Goal: Task Accomplishment & Management: Use online tool/utility

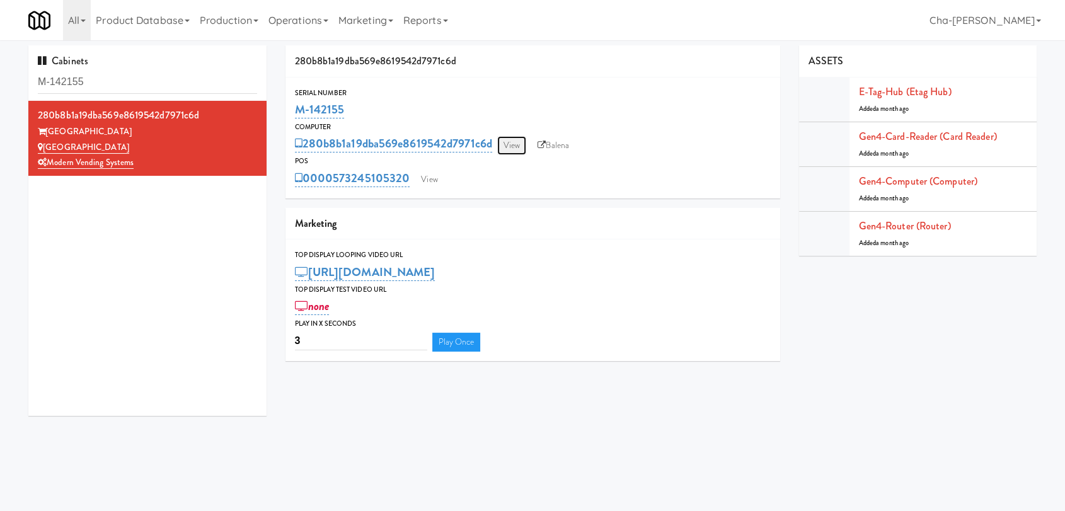
click at [516, 147] on link "View" at bounding box center [511, 145] width 29 height 19
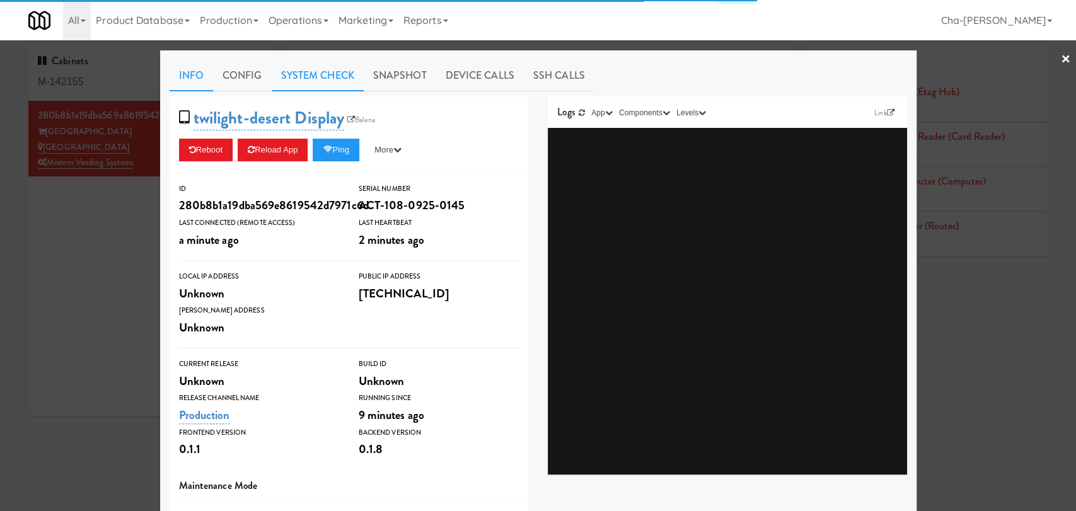
click at [297, 75] on link "System Check" at bounding box center [318, 76] width 92 height 32
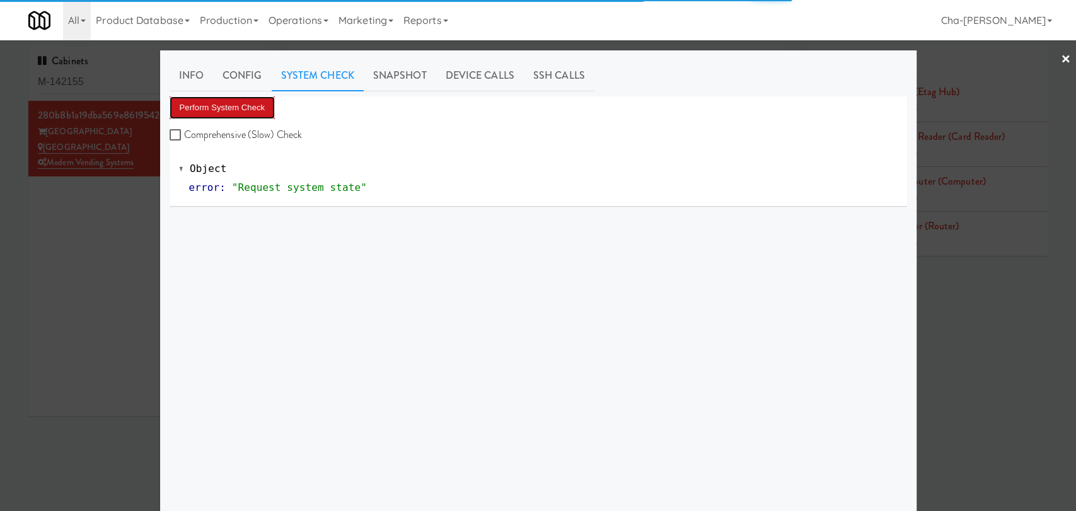
click at [225, 107] on button "Perform System Check" at bounding box center [223, 107] width 106 height 23
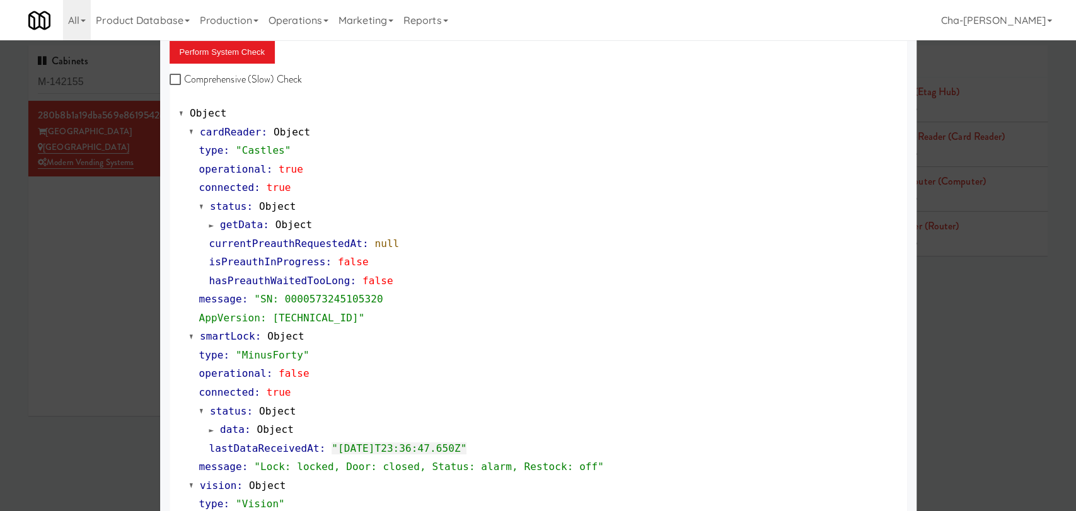
scroll to position [47, 0]
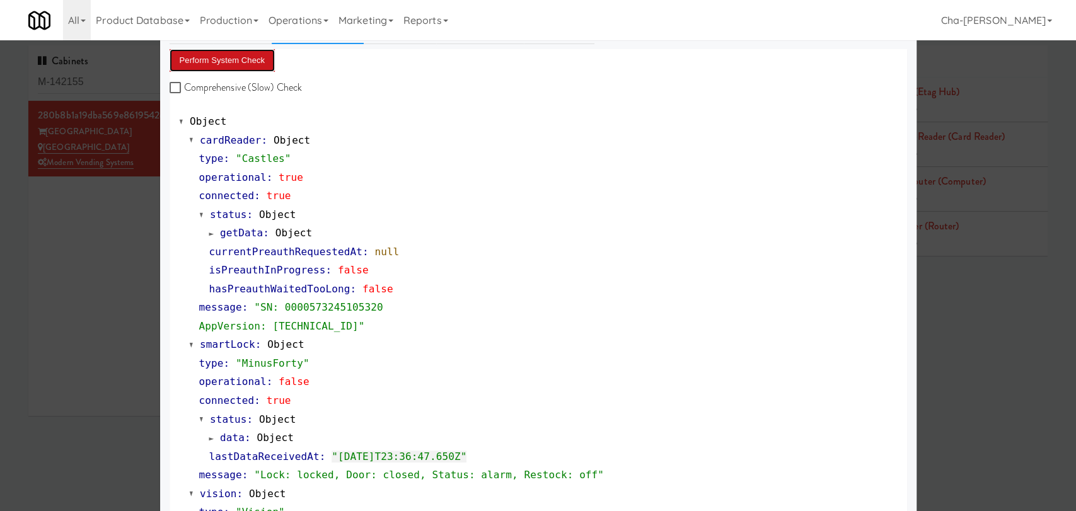
click at [243, 60] on button "Perform System Check" at bounding box center [223, 60] width 106 height 23
click at [18, 248] on div at bounding box center [538, 255] width 1076 height 511
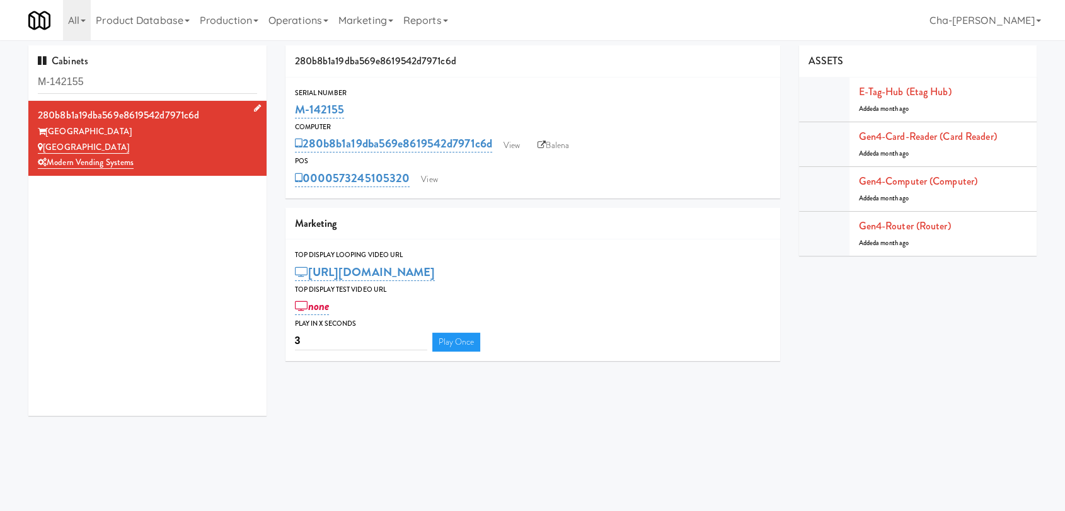
drag, startPoint x: 127, startPoint y: 146, endPoint x: 44, endPoint y: 148, distance: 83.2
click at [44, 148] on div "[GEOGRAPHIC_DATA]" at bounding box center [147, 148] width 219 height 16
copy link "[GEOGRAPHIC_DATA]"
click at [509, 148] on link "View" at bounding box center [511, 145] width 29 height 19
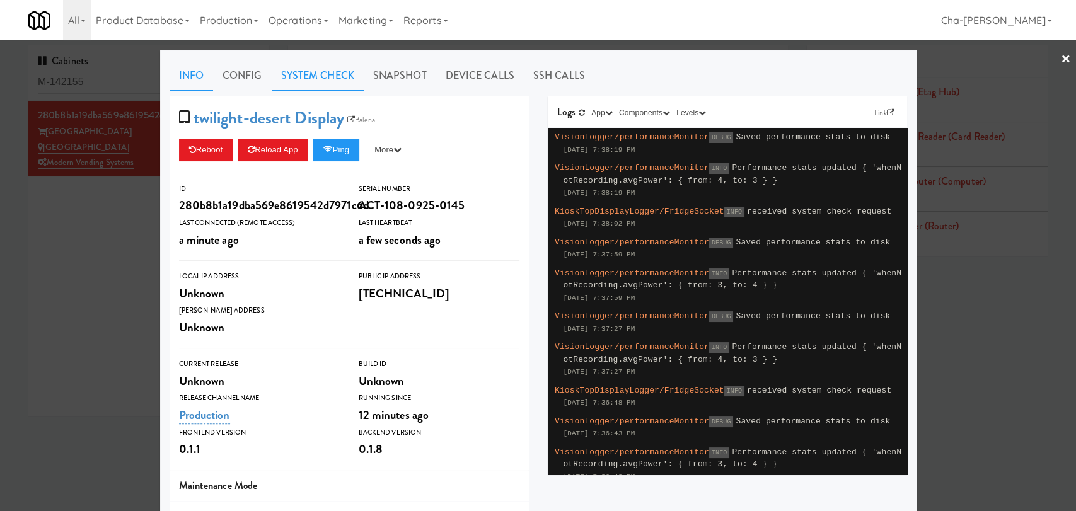
click at [308, 78] on link "System Check" at bounding box center [318, 76] width 92 height 32
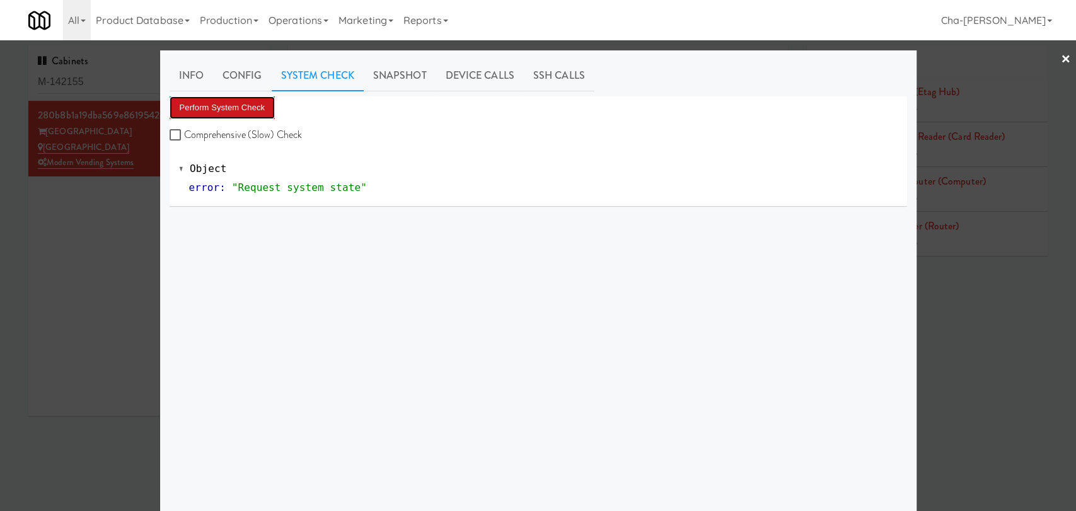
click at [219, 107] on button "Perform System Check" at bounding box center [223, 107] width 106 height 23
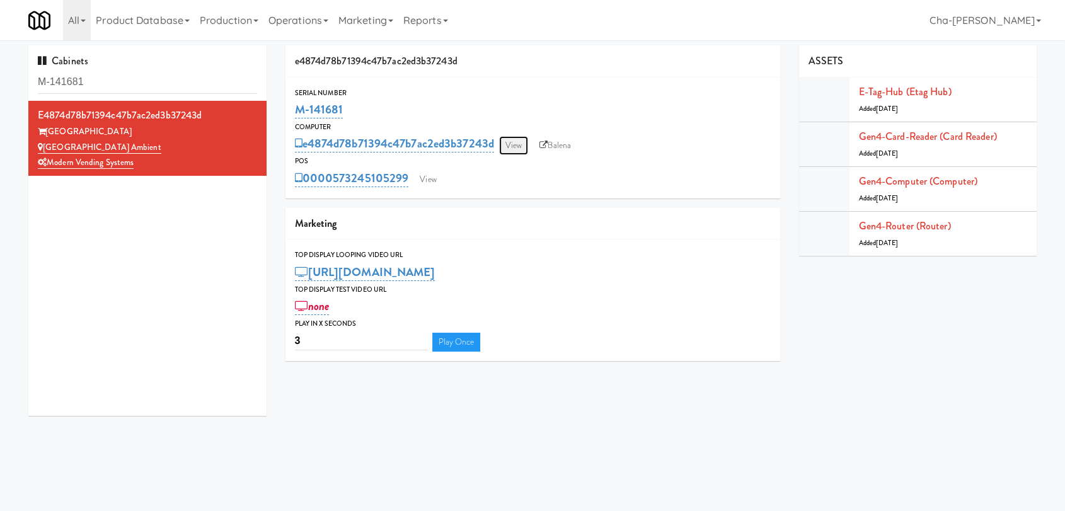
click at [514, 151] on link "View" at bounding box center [513, 145] width 29 height 19
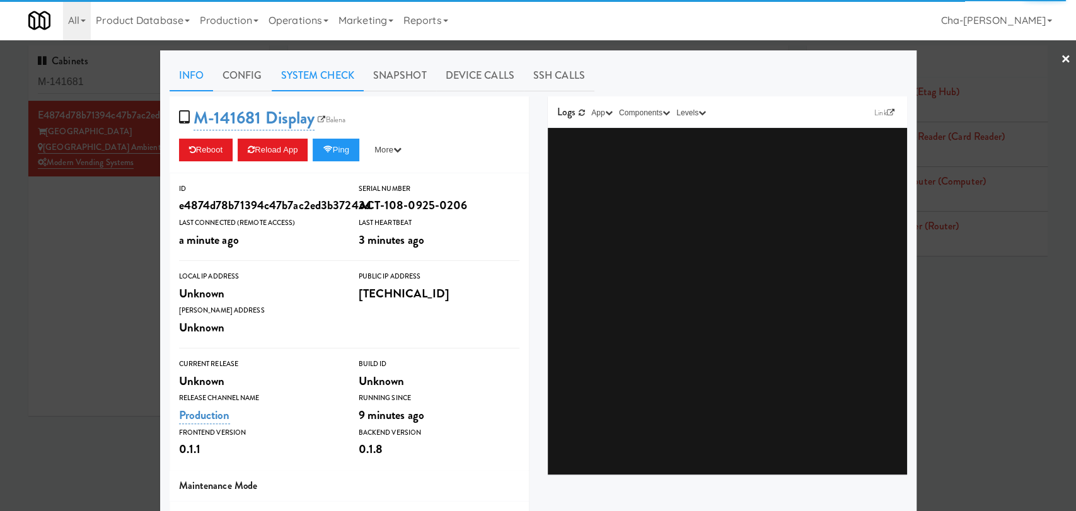
click at [308, 74] on link "System Check" at bounding box center [318, 76] width 92 height 32
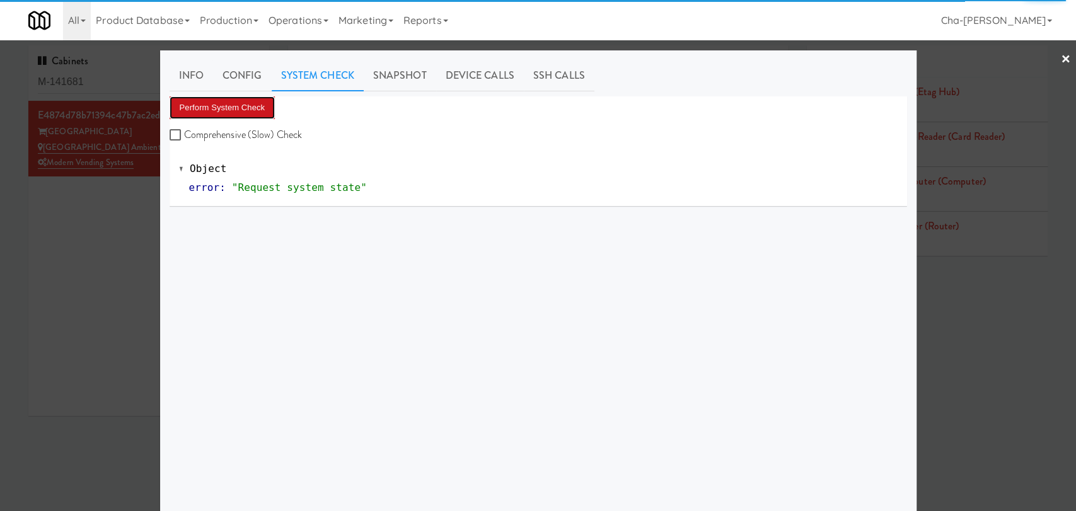
click at [243, 107] on button "Perform System Check" at bounding box center [223, 107] width 106 height 23
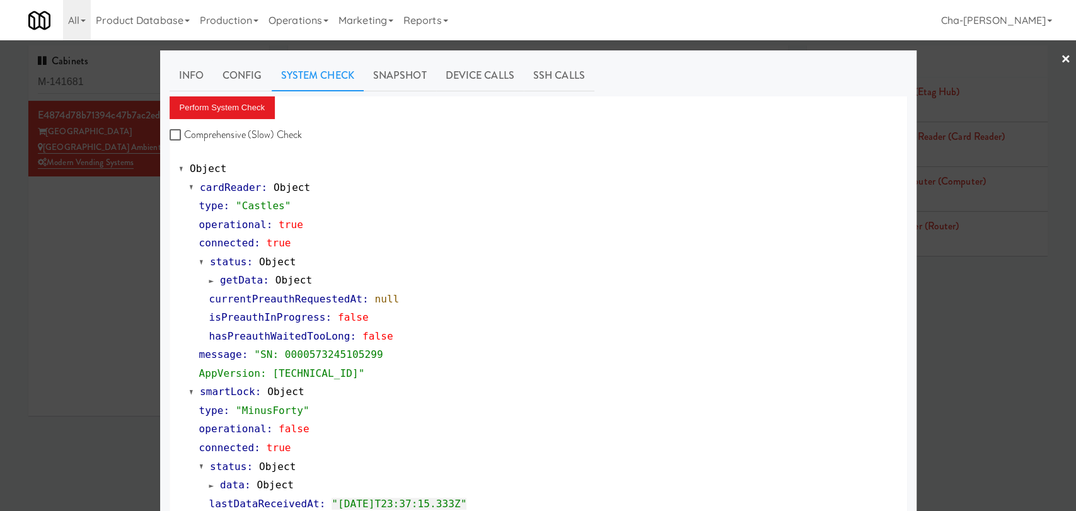
click at [62, 286] on div at bounding box center [538, 255] width 1076 height 511
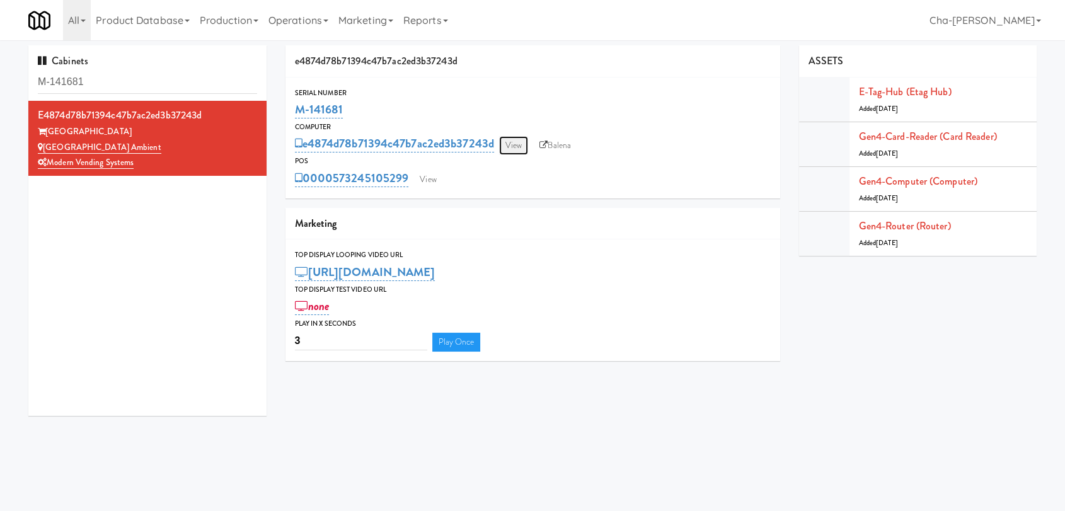
click at [512, 145] on link "View" at bounding box center [513, 145] width 29 height 19
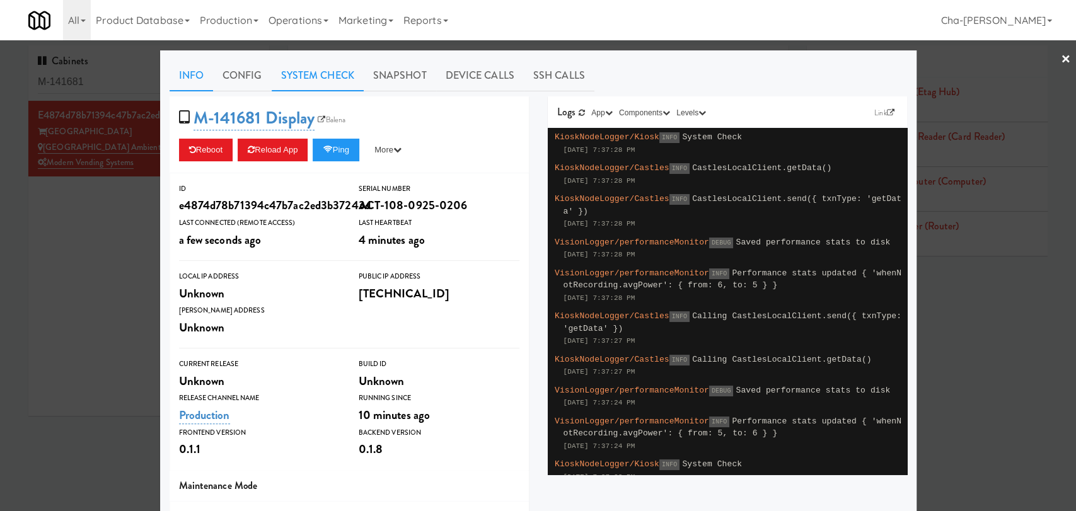
click at [314, 77] on link "System Check" at bounding box center [318, 76] width 92 height 32
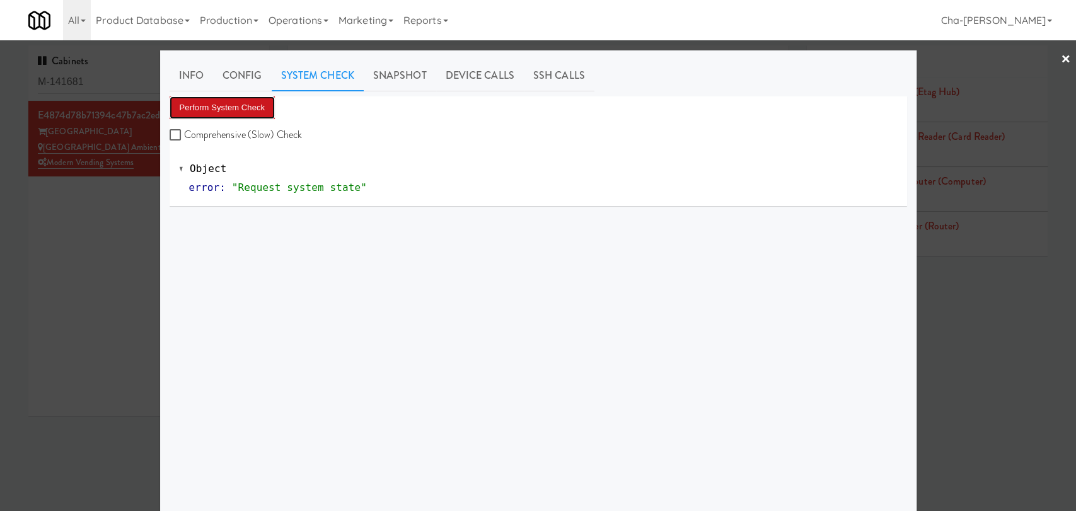
click at [216, 97] on button "Perform System Check" at bounding box center [223, 107] width 106 height 23
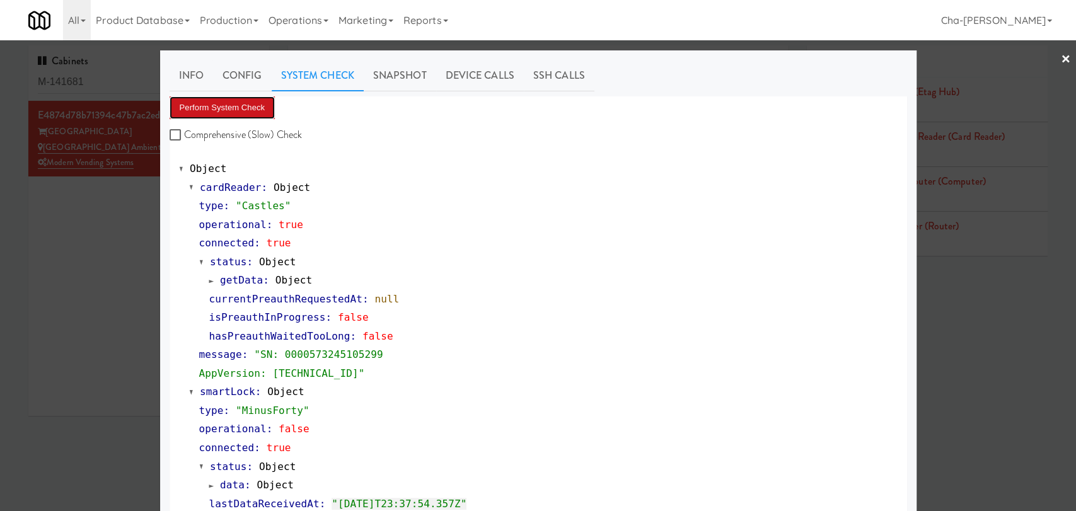
click at [239, 104] on button "Perform System Check" at bounding box center [223, 107] width 106 height 23
click at [106, 282] on div at bounding box center [538, 255] width 1076 height 511
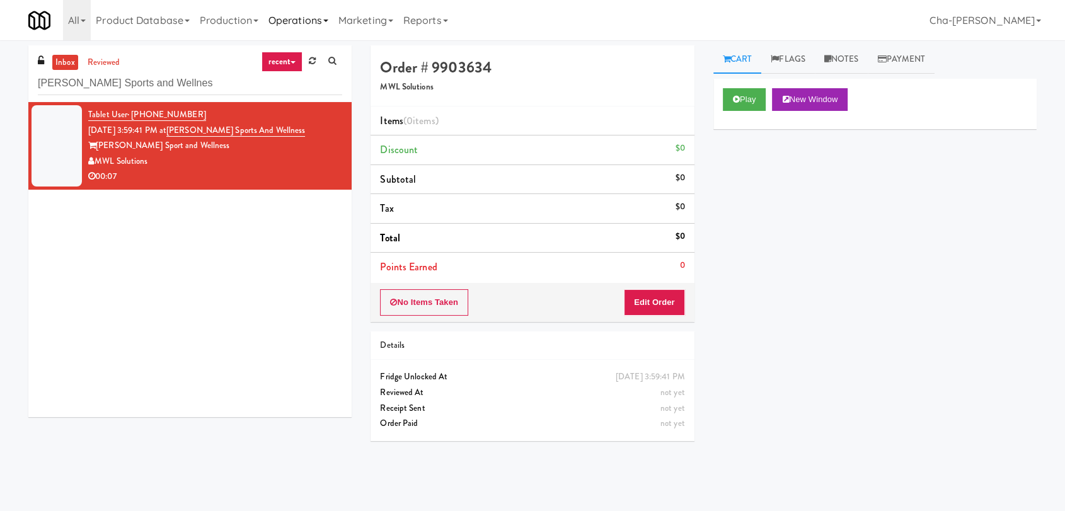
click at [309, 28] on link "Operations" at bounding box center [298, 20] width 70 height 40
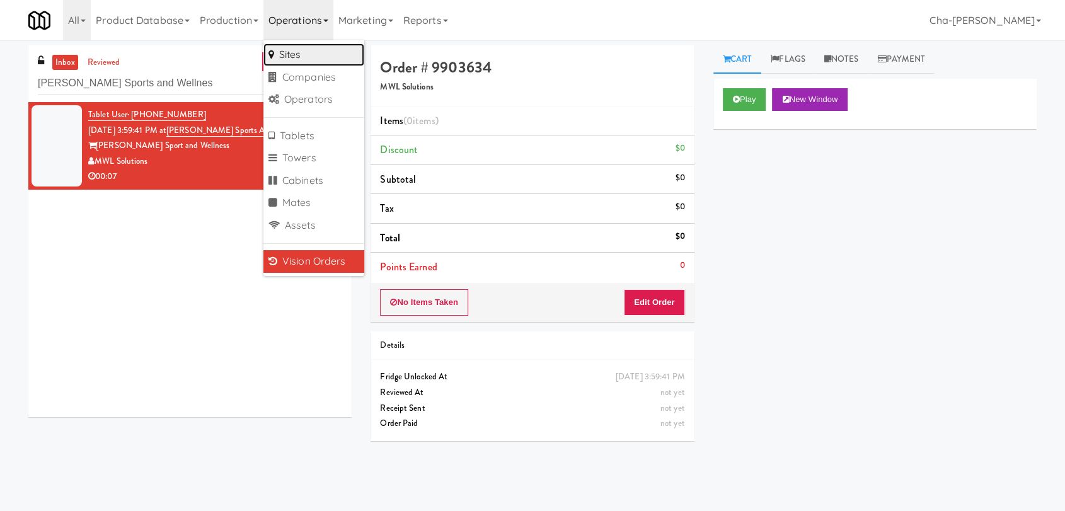
click at [277, 52] on link "Sites" at bounding box center [313, 54] width 101 height 23
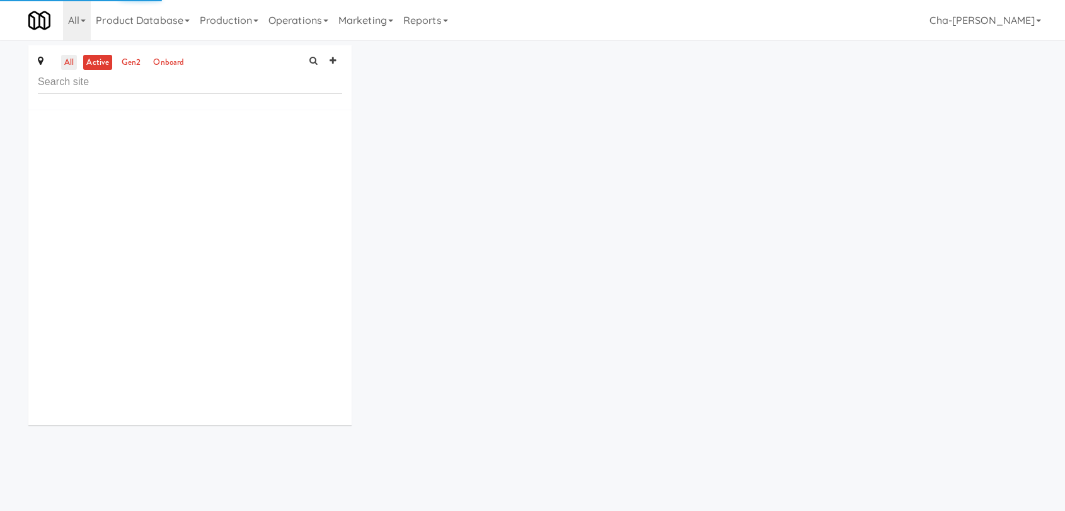
click at [69, 63] on link "all" at bounding box center [69, 63] width 16 height 16
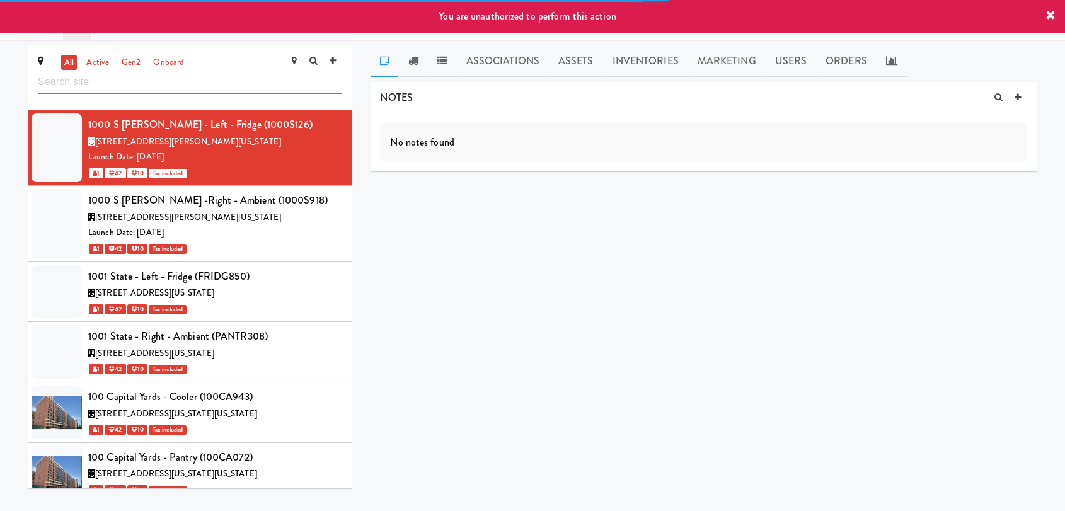
click at [118, 86] on input "text" at bounding box center [190, 82] width 304 height 23
paste input "[GEOGRAPHIC_DATA]"
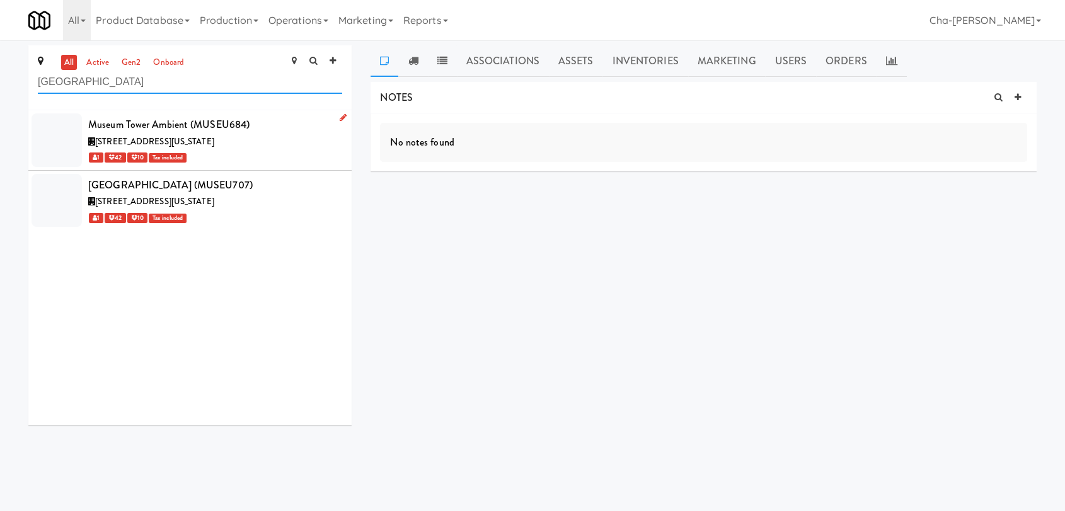
type input "[GEOGRAPHIC_DATA]"
click at [340, 117] on icon at bounding box center [343, 117] width 7 height 8
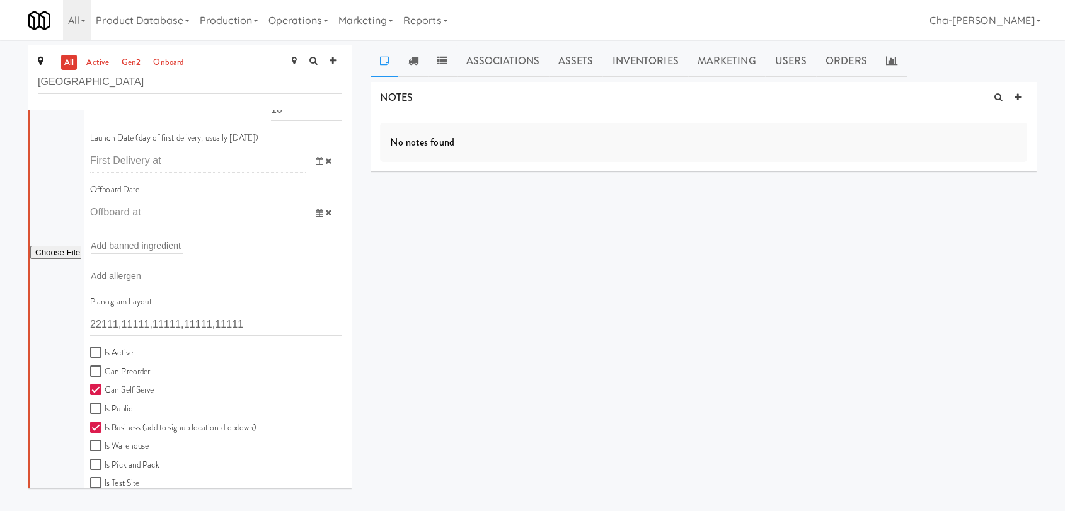
scroll to position [210, 0]
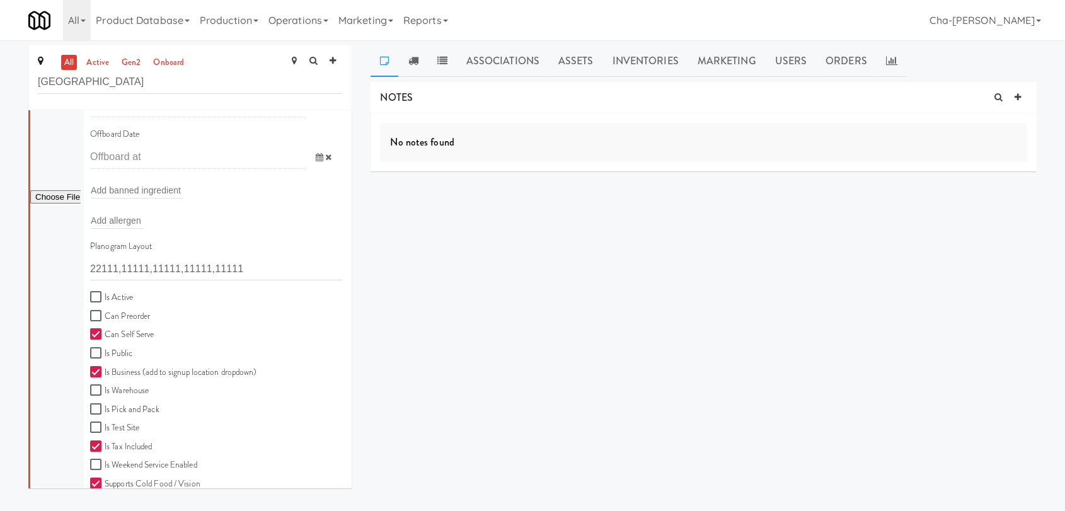
click at [118, 299] on label "Is Active" at bounding box center [111, 298] width 43 height 16
click at [105, 299] on input "Is Active" at bounding box center [97, 297] width 14 height 10
checkbox input "true"
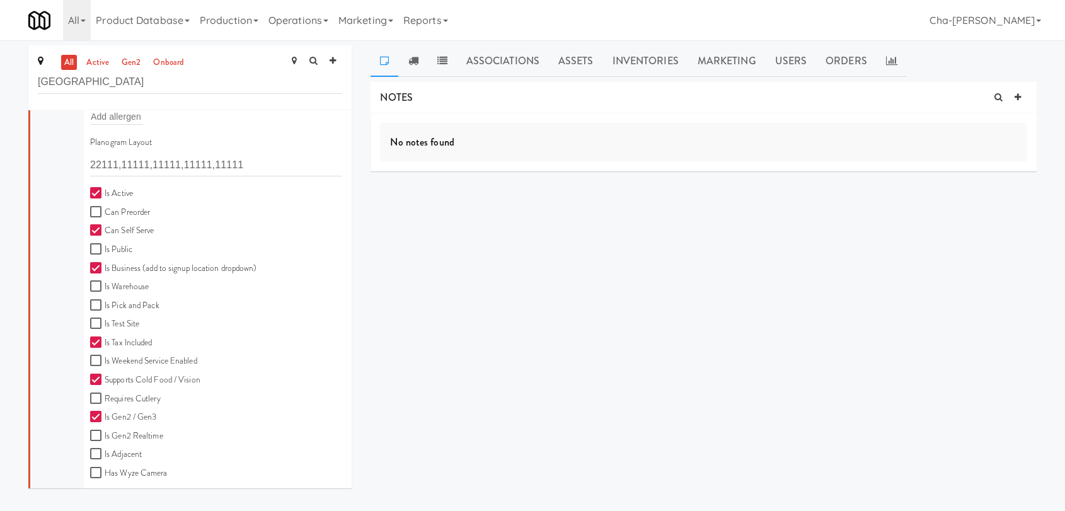
scroll to position [350, 0]
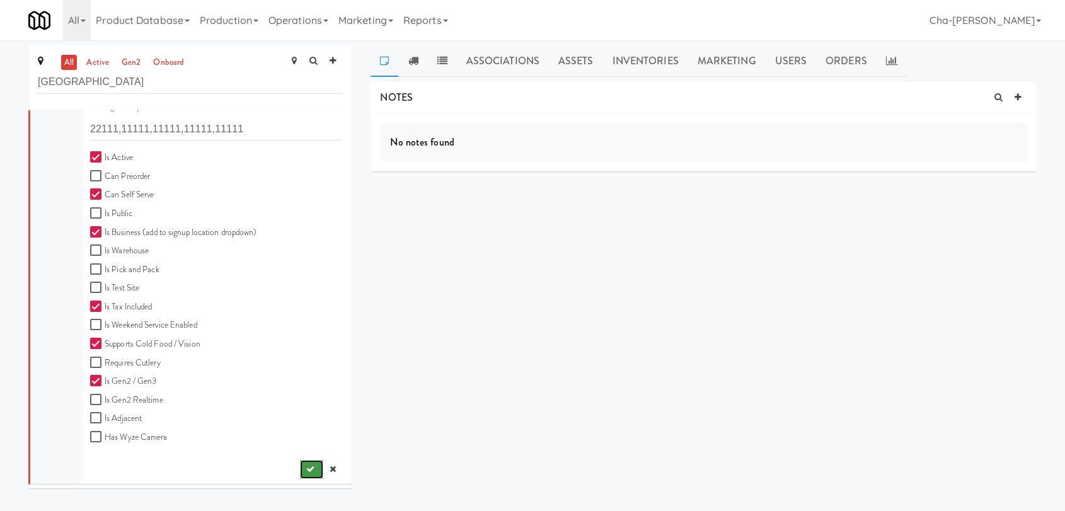
click at [306, 467] on icon "submit" at bounding box center [310, 469] width 8 height 8
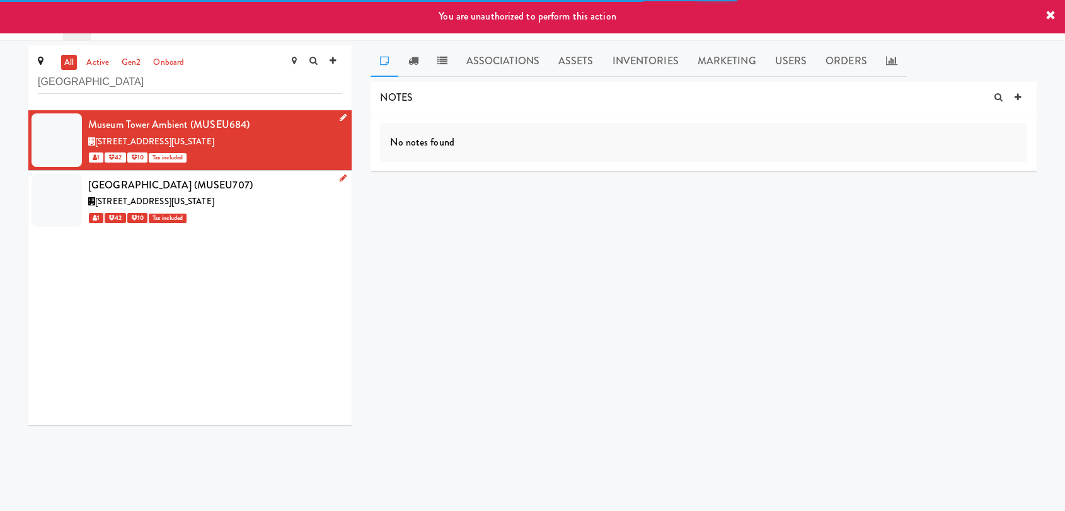
click at [340, 179] on icon at bounding box center [343, 178] width 7 height 8
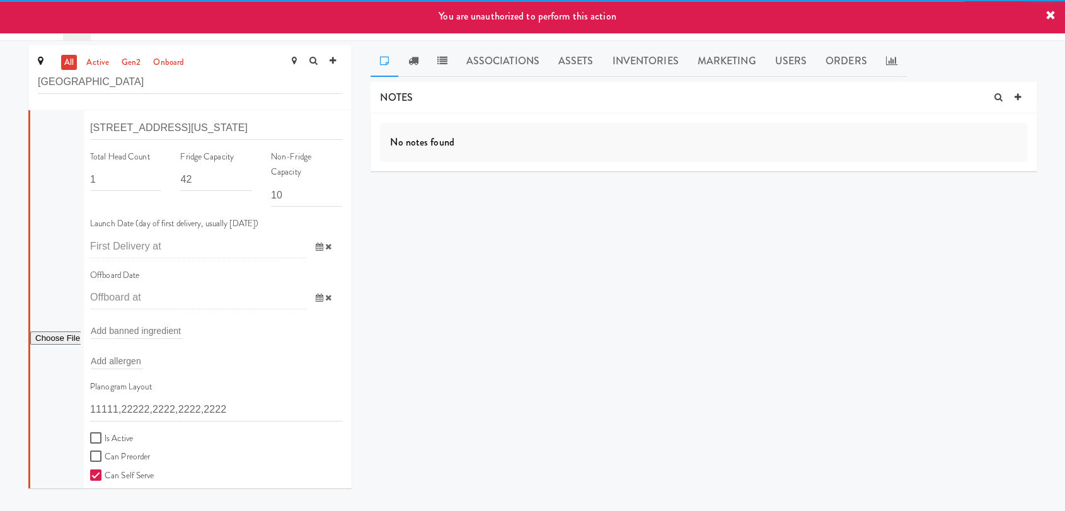
scroll to position [140, 0]
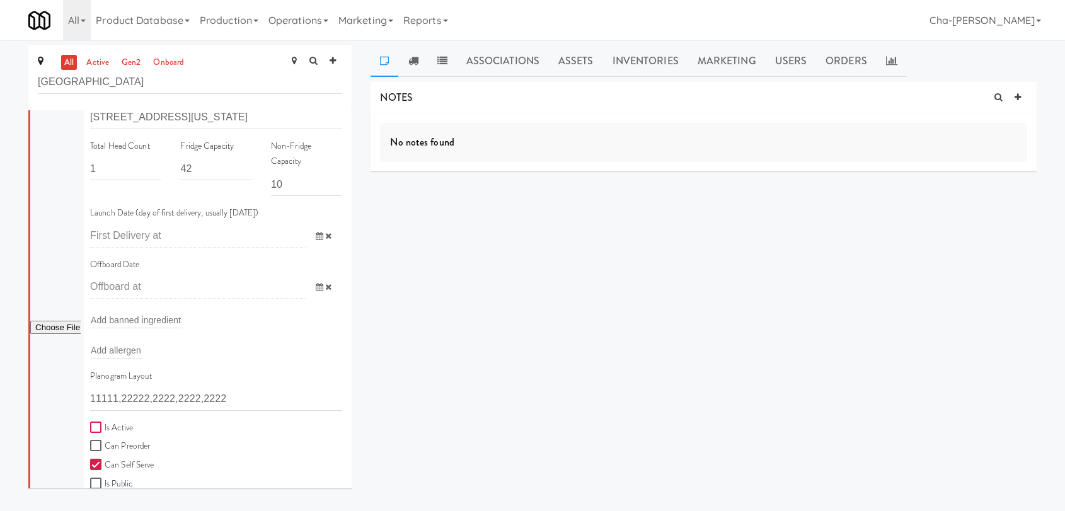
click at [101, 429] on input "Is Active" at bounding box center [97, 428] width 14 height 10
checkbox input "true"
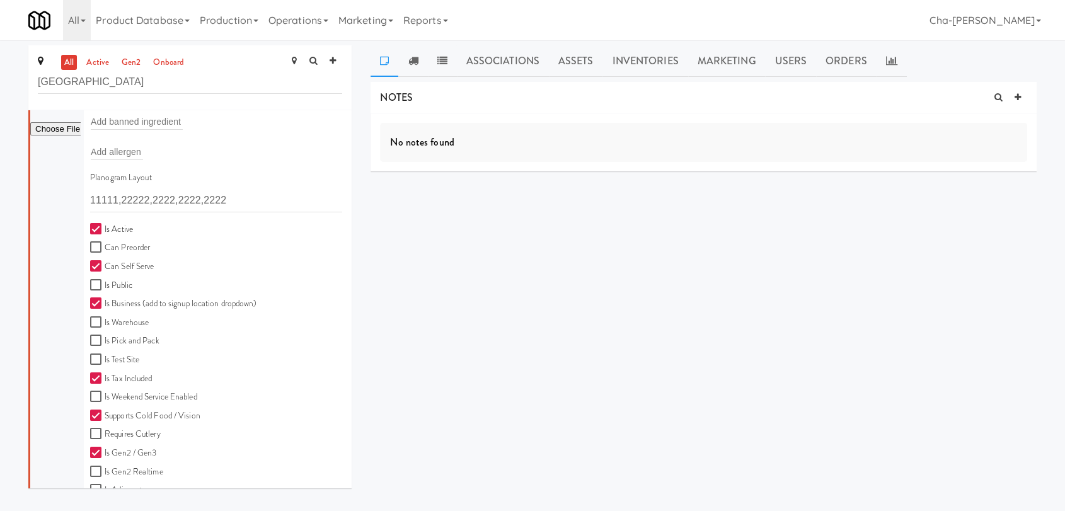
scroll to position [410, 0]
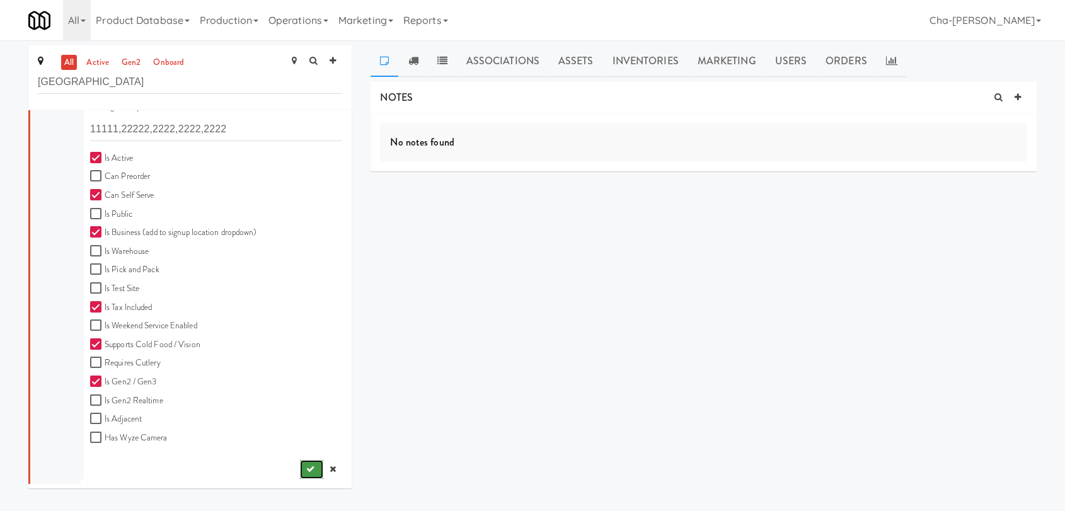
click at [306, 469] on icon "submit" at bounding box center [310, 469] width 8 height 8
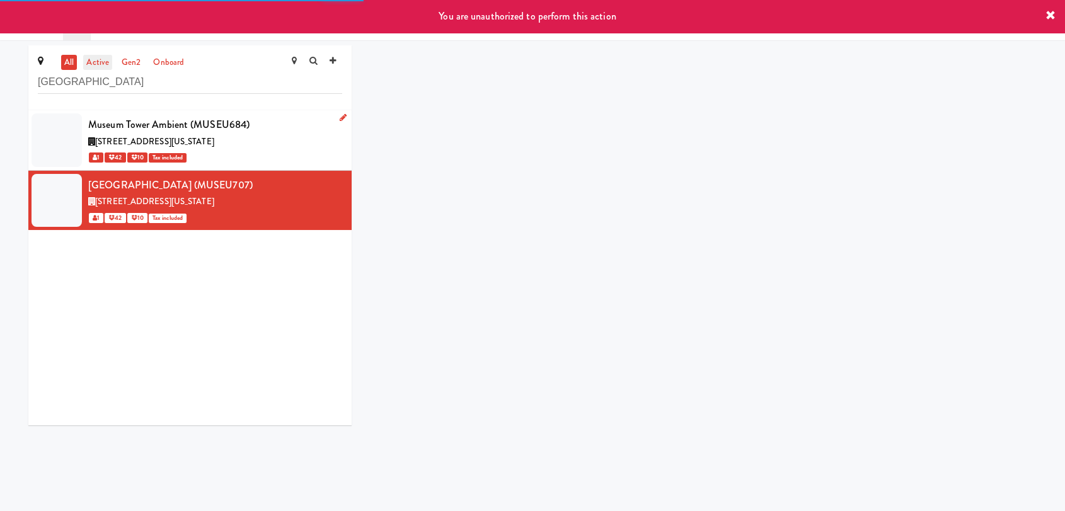
click at [97, 67] on link "active" at bounding box center [97, 63] width 29 height 16
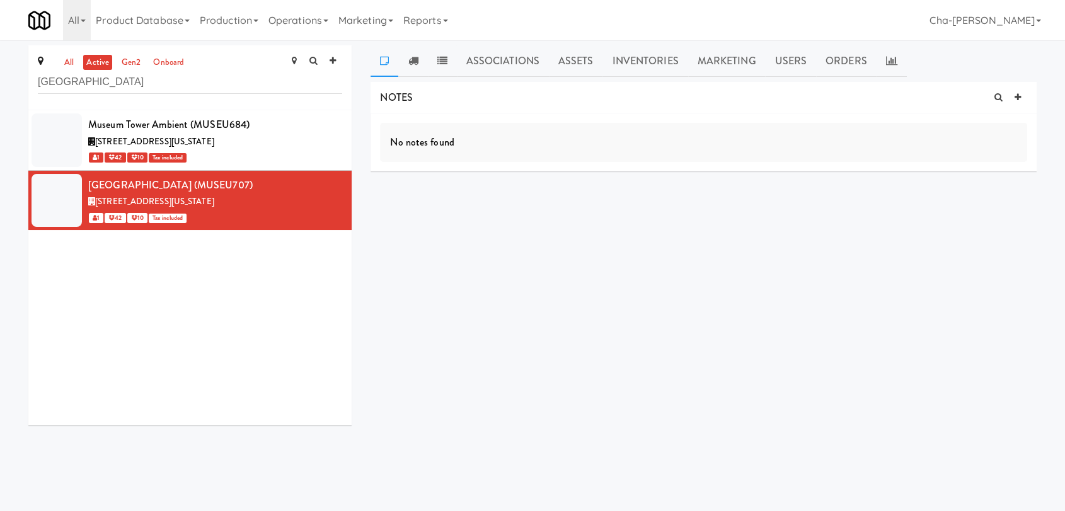
click at [91, 61] on link "active" at bounding box center [97, 63] width 29 height 16
drag, startPoint x: 118, startPoint y: 86, endPoint x: 36, endPoint y: 91, distance: 82.1
click at [36, 91] on div "all active gen2 onboard [GEOGRAPHIC_DATA]" at bounding box center [189, 77] width 323 height 65
click at [296, 18] on link "Operations" at bounding box center [298, 20] width 70 height 40
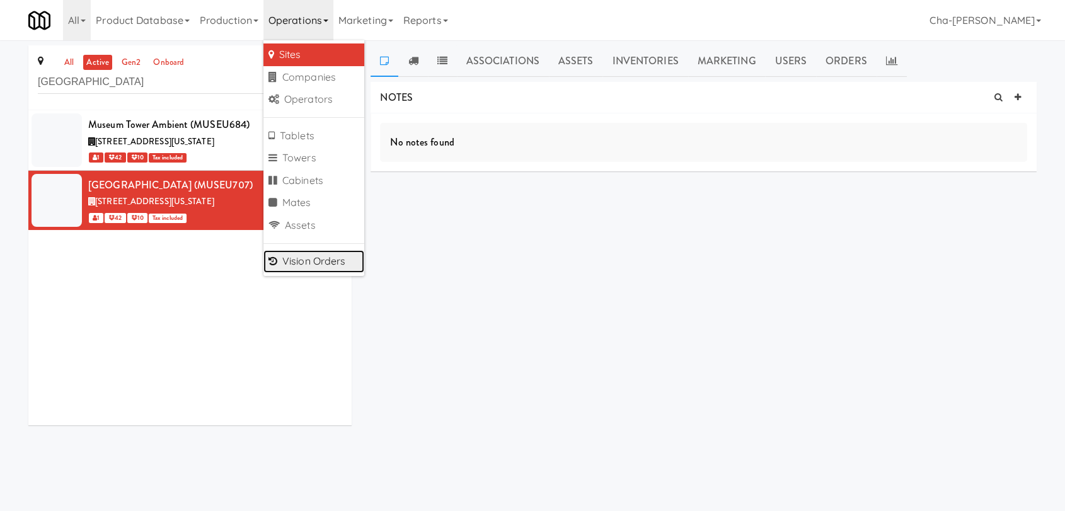
click at [316, 259] on link "Vision Orders" at bounding box center [313, 261] width 101 height 23
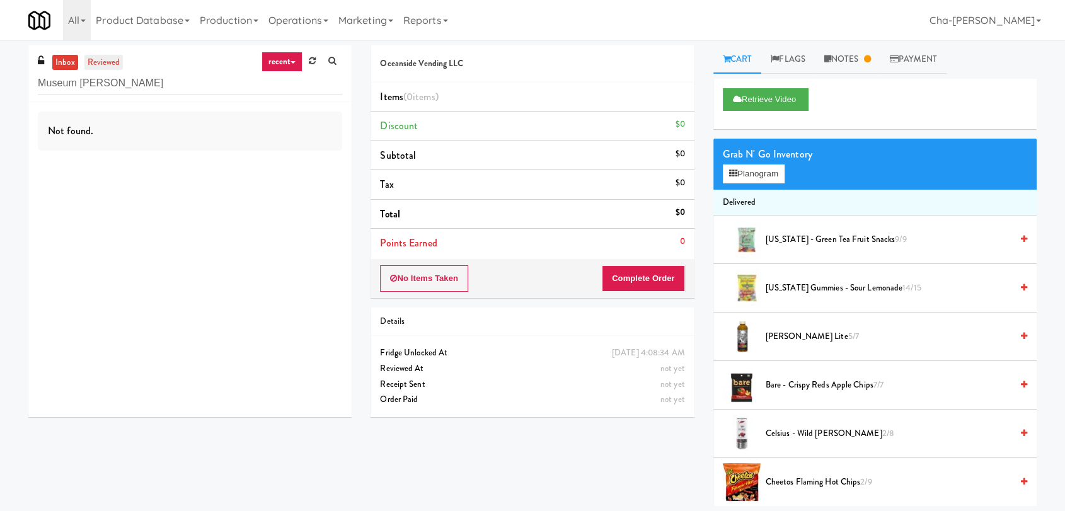
click at [117, 65] on link "reviewed" at bounding box center [103, 63] width 39 height 16
click at [59, 63] on link "inbox" at bounding box center [65, 63] width 26 height 16
click at [262, 271] on div "Not found." at bounding box center [189, 259] width 323 height 315
click at [178, 86] on input "Museum [PERSON_NAME]" at bounding box center [190, 83] width 304 height 23
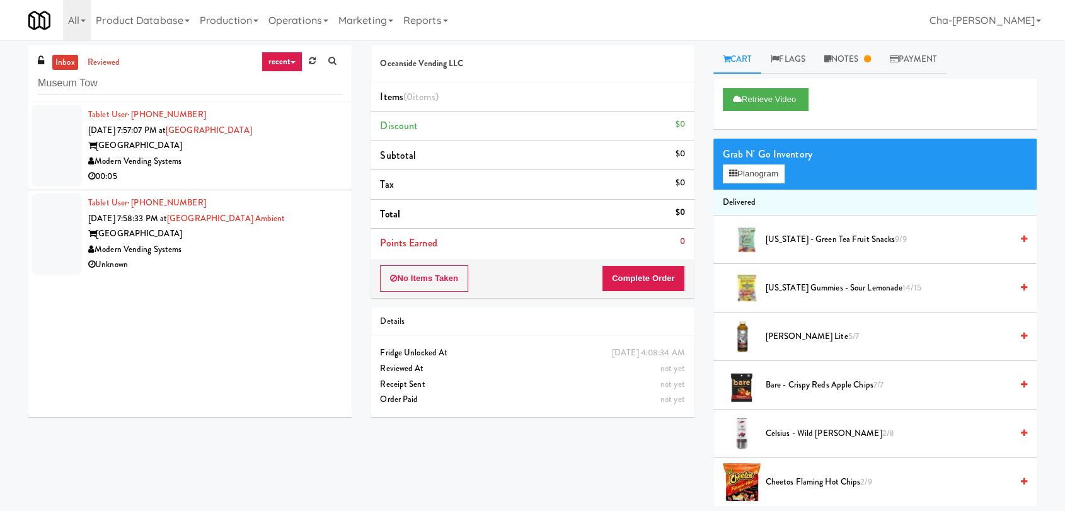
click at [248, 154] on div "Modern Vending Systems" at bounding box center [215, 162] width 254 height 16
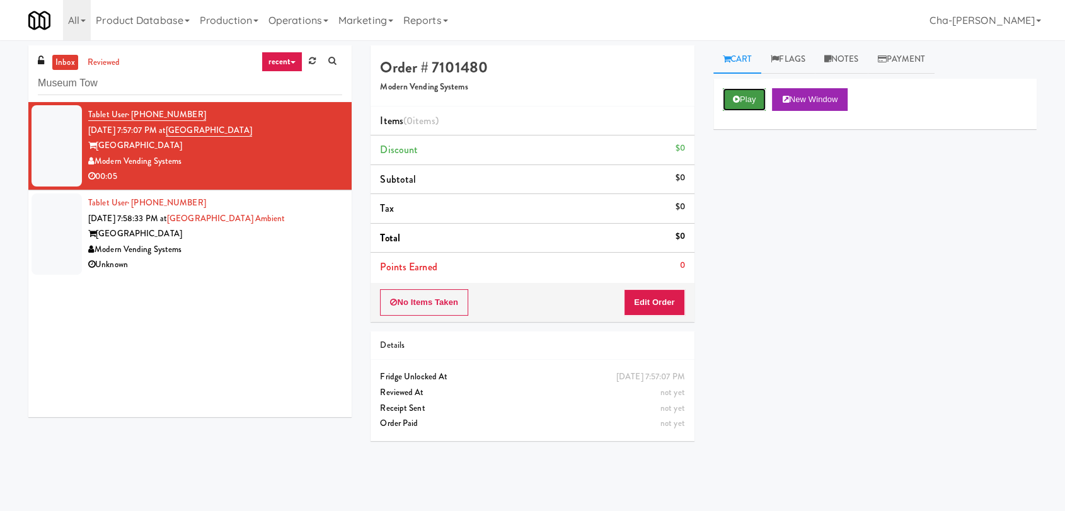
click at [751, 97] on button "Play" at bounding box center [744, 99] width 43 height 23
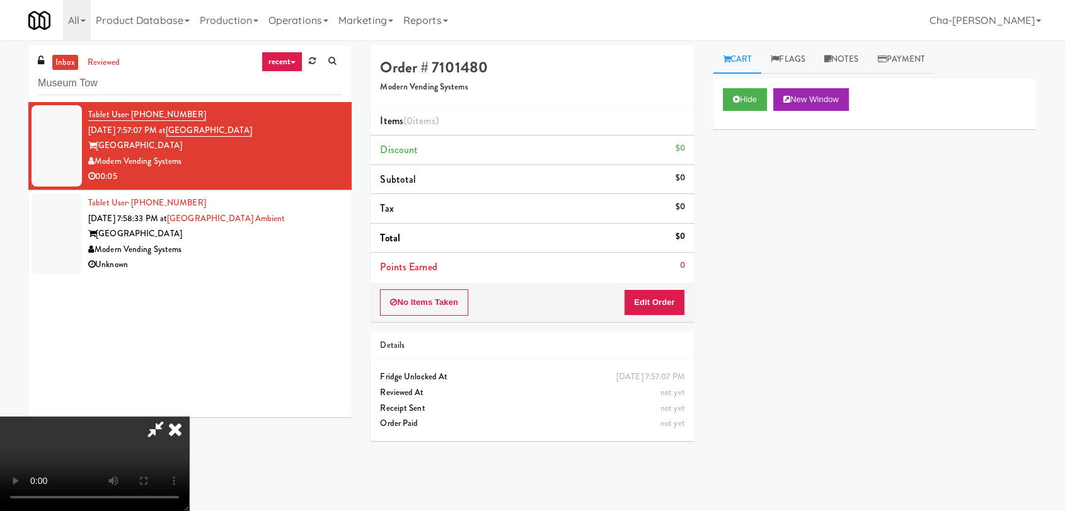
click at [189, 417] on icon at bounding box center [175, 429] width 28 height 25
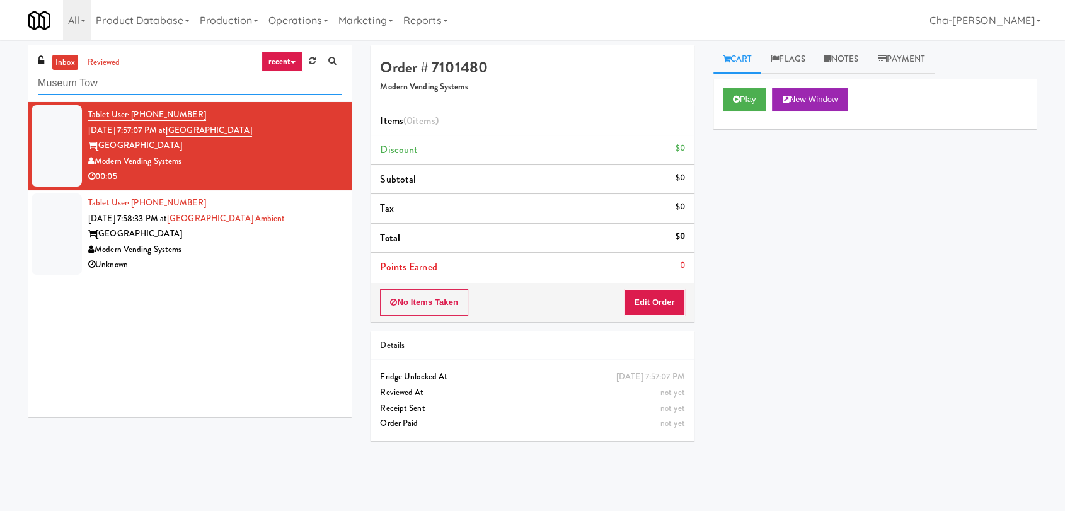
click at [142, 80] on input "Museum Tow" at bounding box center [190, 83] width 304 height 23
click at [255, 235] on div "[GEOGRAPHIC_DATA]" at bounding box center [215, 234] width 254 height 16
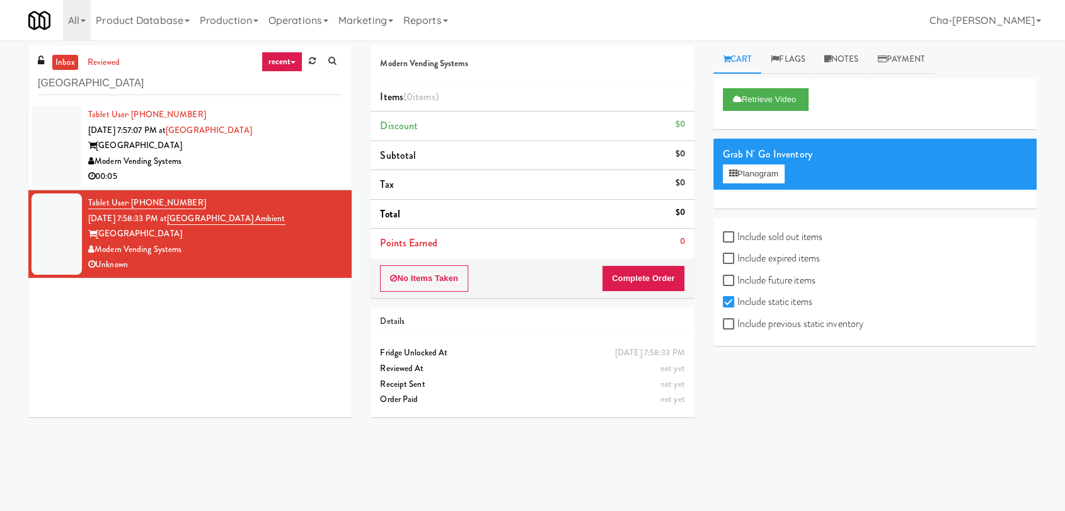
click at [197, 158] on div "Modern Vending Systems" at bounding box center [215, 162] width 254 height 16
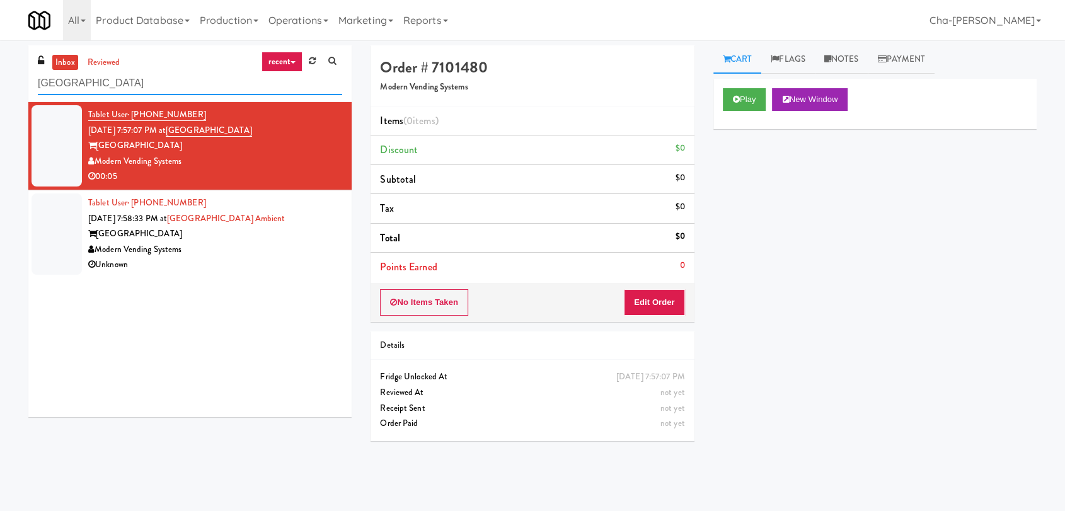
click at [136, 81] on input "[GEOGRAPHIC_DATA]" at bounding box center [190, 83] width 304 height 23
click at [233, 246] on div "Modern Vending Systems" at bounding box center [215, 250] width 254 height 16
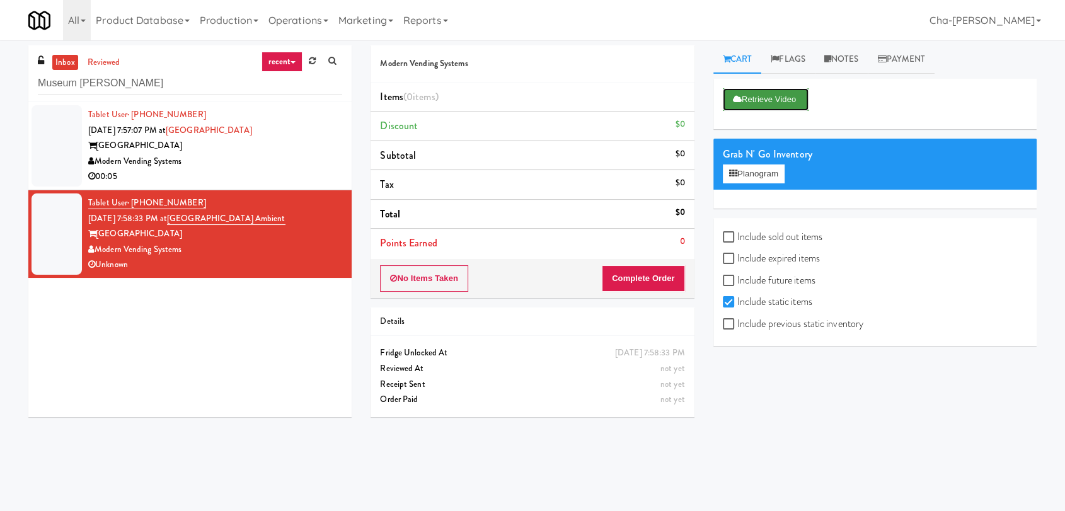
click at [796, 98] on button "Retrieve Video" at bounding box center [766, 99] width 86 height 23
click at [140, 83] on input "Museum [PERSON_NAME]" at bounding box center [190, 83] width 304 height 23
click at [246, 153] on div "Tablet User · (704) 662-5013 [DATE] 7:57:07 PM at [GEOGRAPHIC_DATA] Modern Vend…" at bounding box center [215, 146] width 254 height 78
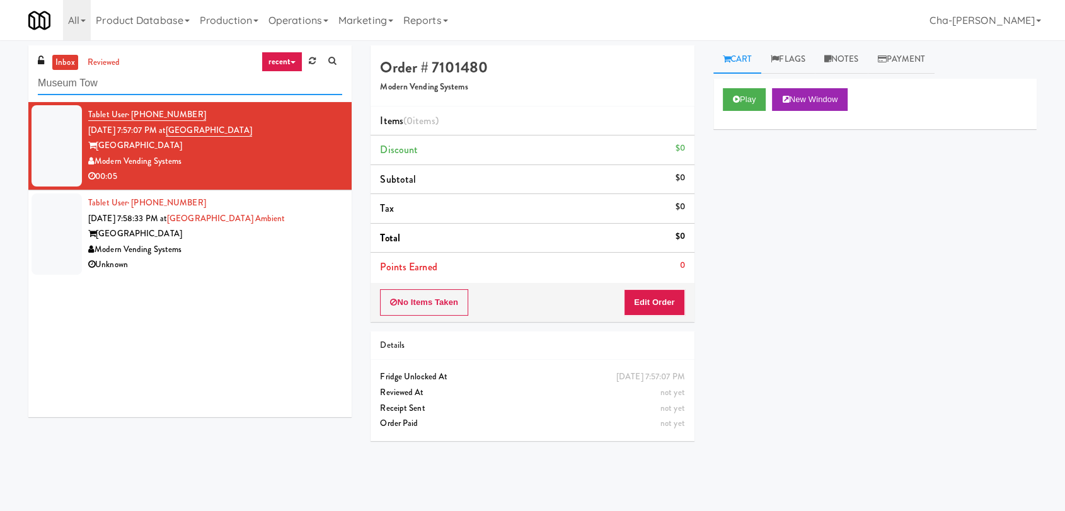
click at [138, 81] on input "Museum Tow" at bounding box center [190, 83] width 304 height 23
click at [149, 82] on input "Museum To" at bounding box center [190, 83] width 304 height 23
type input "Museum"
click at [260, 254] on div "Modern Vending Systems" at bounding box center [215, 250] width 254 height 16
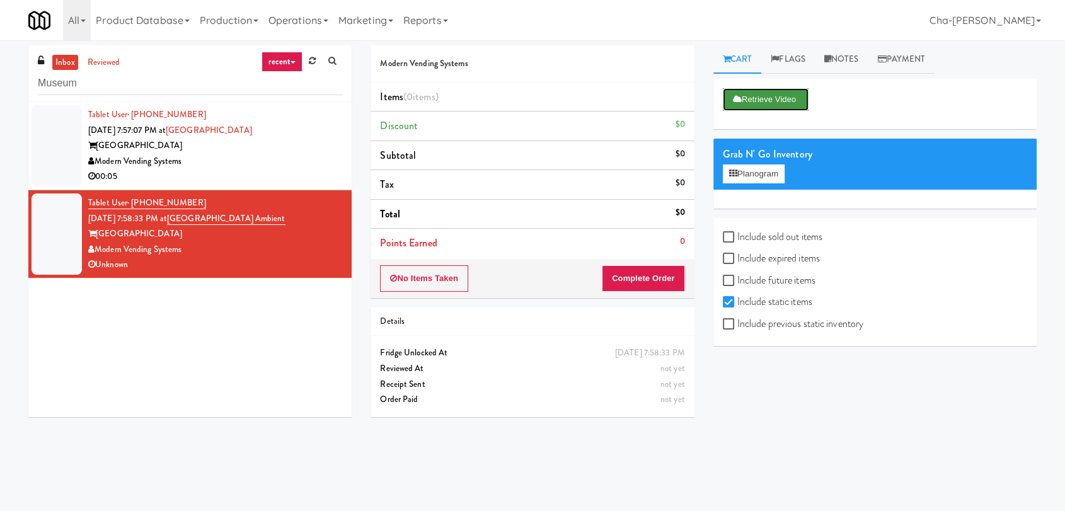
click at [761, 92] on button "Retrieve Video" at bounding box center [766, 99] width 86 height 23
